Goal: Go to known website: Access a specific website the user already knows

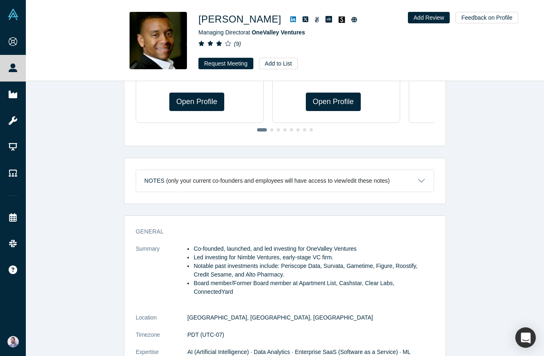
scroll to position [277, 0]
